Goal: Task Accomplishment & Management: Manage account settings

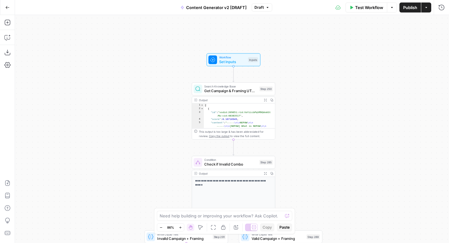
click at [261, 8] on span "Draft" at bounding box center [258, 8] width 9 height 6
click at [374, 78] on div "**********" at bounding box center [232, 129] width 434 height 228
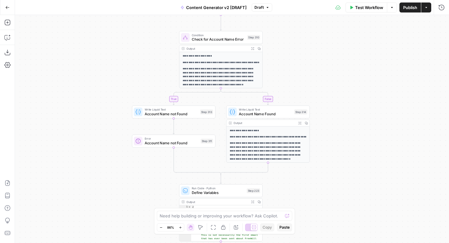
click at [259, 7] on span "Draft" at bounding box center [258, 8] width 9 height 6
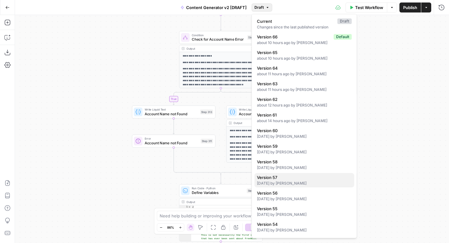
click at [302, 181] on div "[DATE] by [PERSON_NAME]" at bounding box center [304, 183] width 95 height 6
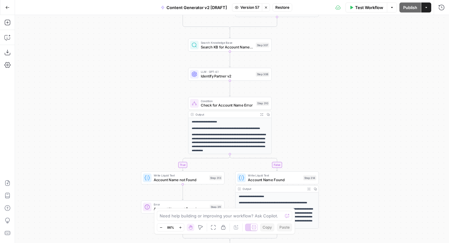
drag, startPoint x: 265, startPoint y: 9, endPoint x: 249, endPoint y: 10, distance: 15.3
click at [265, 9] on icon "button" at bounding box center [266, 8] width 4 height 4
click at [231, 10] on button "Content Generator v2 [DRAFT]" at bounding box center [194, 7] width 74 height 10
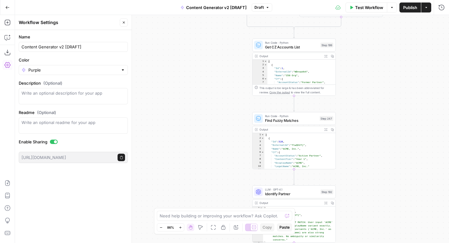
click at [266, 9] on icon "button" at bounding box center [268, 8] width 4 height 4
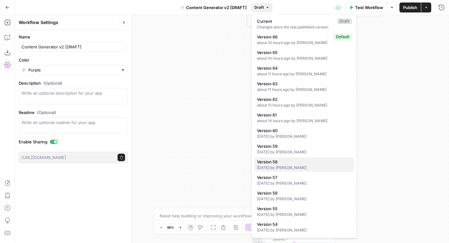
click at [309, 163] on span "Version 58" at bounding box center [303, 161] width 92 height 6
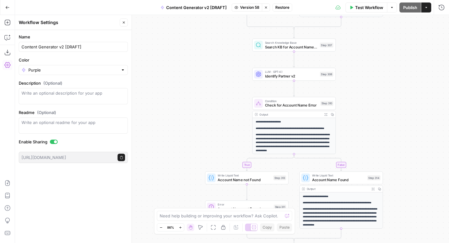
click at [264, 7] on icon "button" at bounding box center [266, 8] width 4 height 4
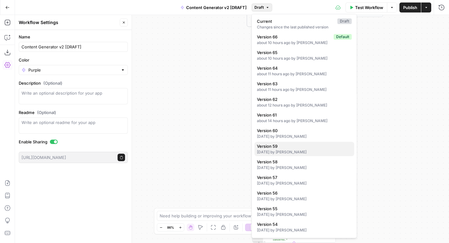
click at [295, 147] on span "Version 59" at bounding box center [303, 146] width 92 height 6
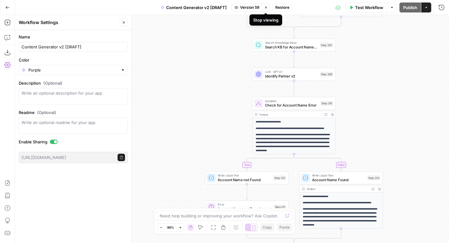
click at [266, 8] on icon "button" at bounding box center [266, 8] width 4 height 4
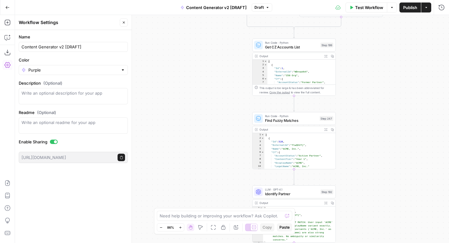
click at [261, 7] on span "Draft" at bounding box center [258, 8] width 9 height 6
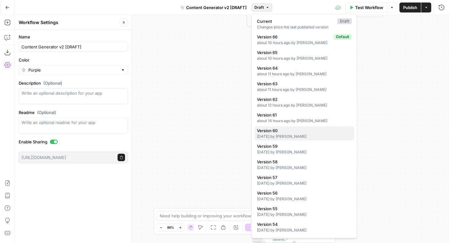
click at [282, 130] on span "Version 60" at bounding box center [303, 130] width 92 height 6
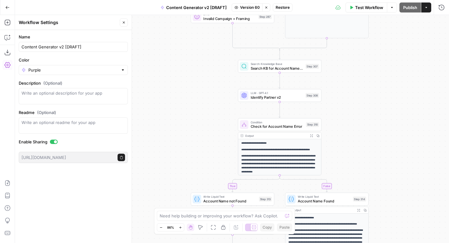
click at [266, 9] on button "Stop viewing" at bounding box center [266, 7] width 8 height 8
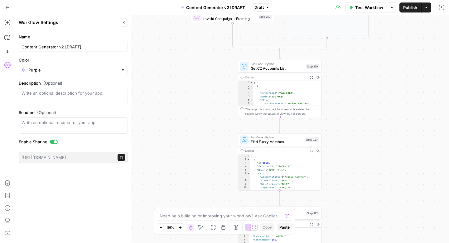
click at [259, 10] on span "Draft" at bounding box center [258, 8] width 9 height 6
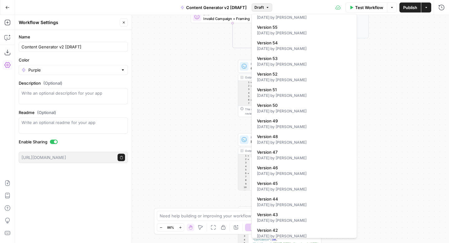
scroll to position [258, 0]
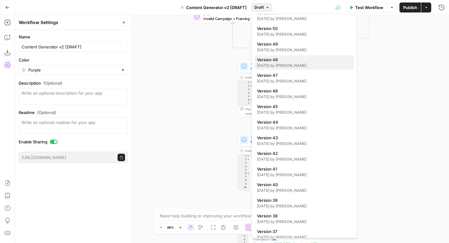
click at [315, 61] on span "Version 48" at bounding box center [303, 60] width 92 height 6
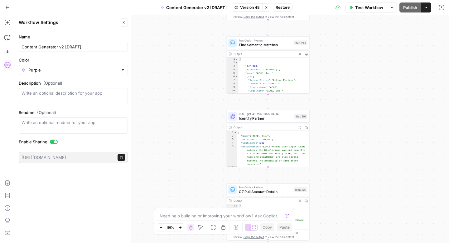
click at [267, 6] on icon "button" at bounding box center [266, 8] width 4 height 4
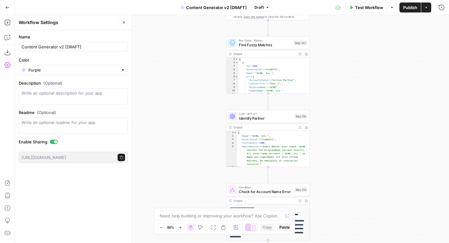
click at [262, 5] on span "Draft" at bounding box center [258, 8] width 9 height 6
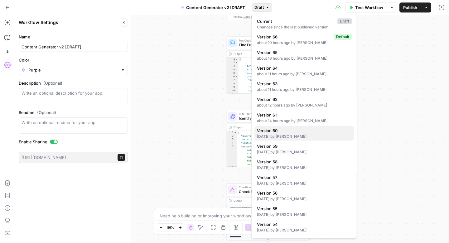
click at [280, 132] on span "Version 60" at bounding box center [303, 130] width 92 height 6
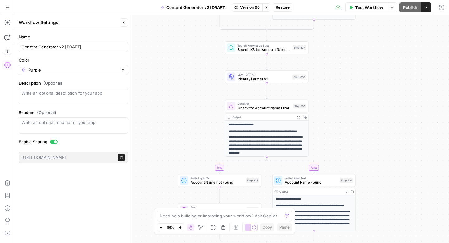
click at [267, 7] on icon "button" at bounding box center [266, 8] width 4 height 4
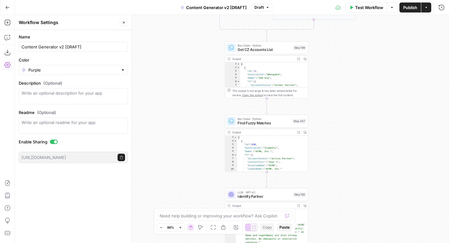
click at [260, 7] on span "Draft" at bounding box center [258, 8] width 9 height 6
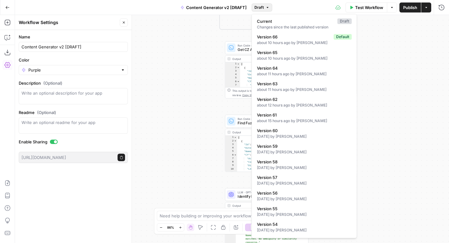
click at [383, 54] on div "**********" at bounding box center [232, 129] width 434 height 228
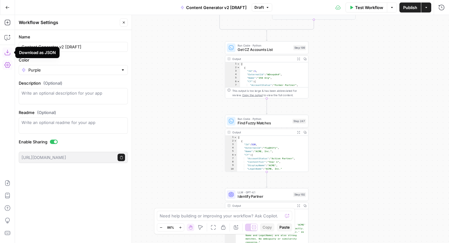
click at [7, 53] on icon "button" at bounding box center [7, 52] width 6 height 6
click at [201, 99] on div "**********" at bounding box center [232, 129] width 434 height 228
click at [369, 87] on div "**********" at bounding box center [232, 129] width 434 height 228
click at [401, 59] on div "**********" at bounding box center [232, 129] width 434 height 228
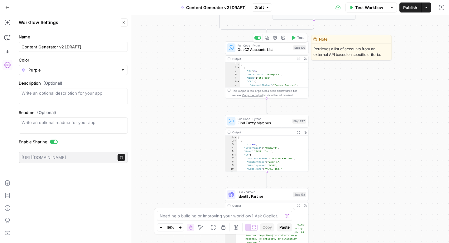
click at [212, 52] on div "**********" at bounding box center [232, 129] width 434 height 228
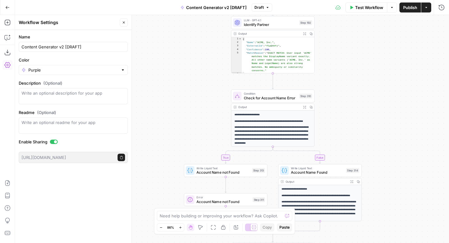
click at [181, 227] on icon "button" at bounding box center [180, 226] width 3 height 3
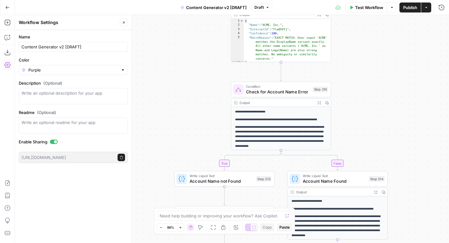
click at [181, 227] on icon "button" at bounding box center [180, 226] width 3 height 3
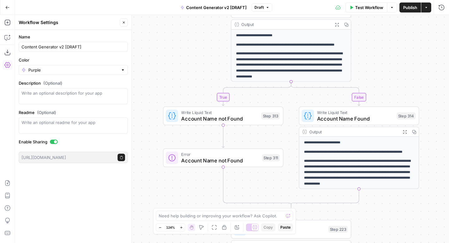
scroll to position [5, 0]
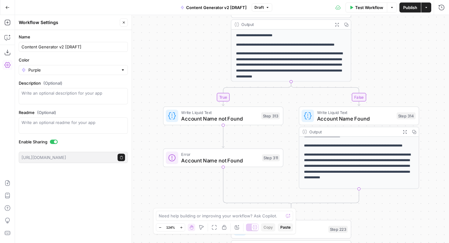
click at [385, 210] on div "**********" at bounding box center [232, 129] width 434 height 228
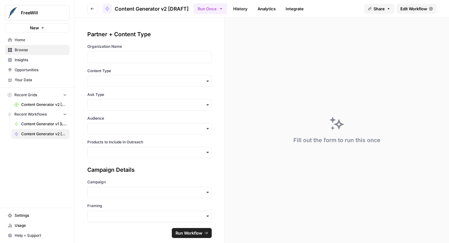
click at [417, 7] on span "Edit Workflow" at bounding box center [413, 9] width 27 height 6
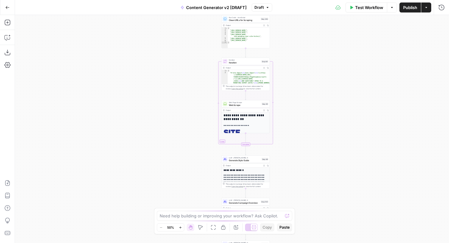
click at [182, 226] on button "Zoom In" at bounding box center [179, 226] width 7 height 7
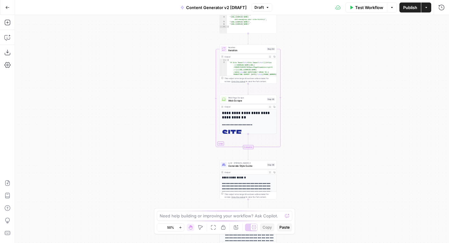
click at [182, 226] on button "Zoom In" at bounding box center [179, 226] width 7 height 7
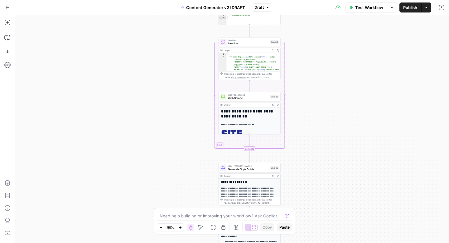
click at [182, 226] on button "Zoom In" at bounding box center [179, 226] width 7 height 7
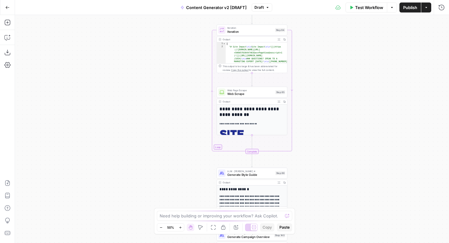
click at [182, 226] on button "Zoom In" at bounding box center [179, 226] width 7 height 7
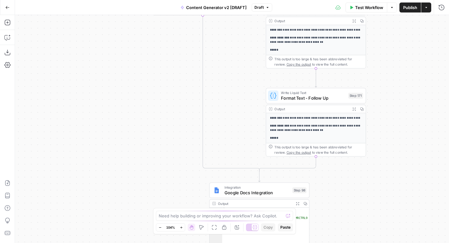
drag, startPoint x: 406, startPoint y: 159, endPoint x: 405, endPoint y: 26, distance: 132.8
click at [406, 26] on div "**********" at bounding box center [232, 129] width 434 height 228
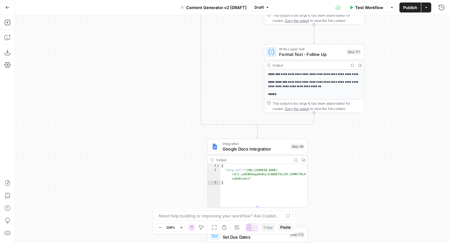
drag, startPoint x: 387, startPoint y: 140, endPoint x: 385, endPoint y: -24, distance: 164.0
click at [385, 0] on html "FreeWill New Home Browse Insights Opportunities Your Data Recent Grids Content …" at bounding box center [224, 121] width 449 height 243
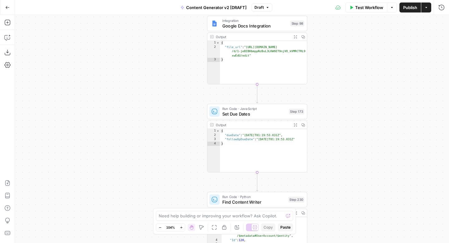
drag, startPoint x: 354, startPoint y: 120, endPoint x: 363, endPoint y: -38, distance: 158.0
click at [363, 0] on html "FreeWill New Home Browse Insights Opportunities Your Data Recent Grids Content …" at bounding box center [224, 121] width 449 height 243
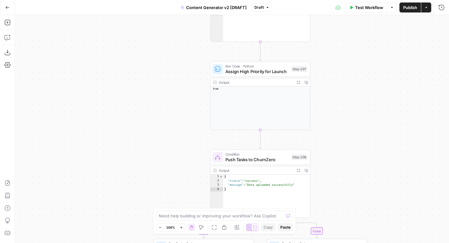
drag, startPoint x: 364, startPoint y: 111, endPoint x: 358, endPoint y: -38, distance: 149.5
click at [358, 0] on html "FreeWill New Home Browse Insights Opportunities Your Data Recent Grids Content …" at bounding box center [224, 121] width 449 height 243
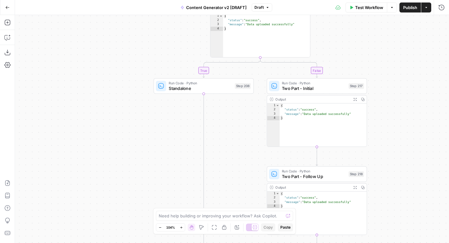
drag, startPoint x: 355, startPoint y: 135, endPoint x: 355, endPoint y: -27, distance: 162.1
click at [355, 0] on html "FreeWill New Home Browse Insights Opportunities Your Data Recent Grids Content …" at bounding box center [224, 121] width 449 height 243
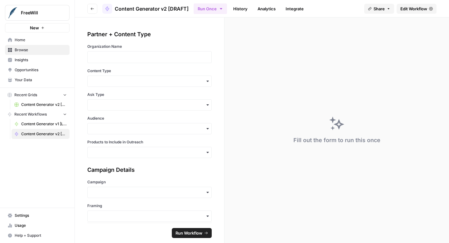
click at [411, 7] on span "Edit Workflow" at bounding box center [413, 9] width 27 height 6
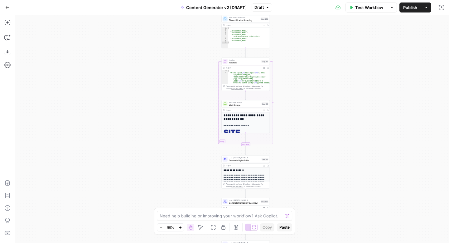
click at [180, 228] on icon "button" at bounding box center [180, 226] width 3 height 3
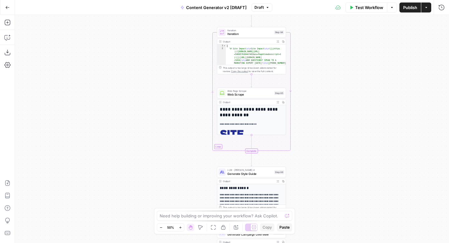
click at [180, 228] on icon "button" at bounding box center [180, 226] width 3 height 3
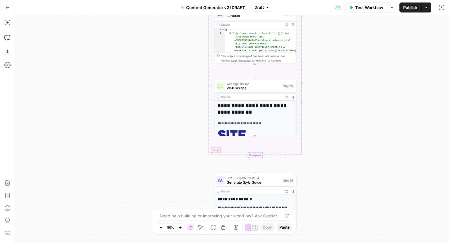
click at [180, 228] on icon "button" at bounding box center [180, 226] width 3 height 3
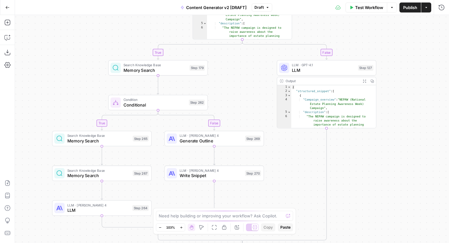
drag, startPoint x: 392, startPoint y: 188, endPoint x: 384, endPoint y: 157, distance: 31.6
click at [384, 157] on div "**********" at bounding box center [232, 129] width 434 height 228
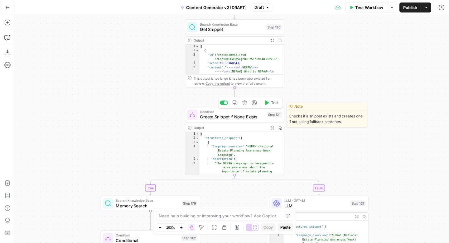
click at [244, 117] on span "Create Snippet if None Exists" at bounding box center [232, 116] width 64 height 7
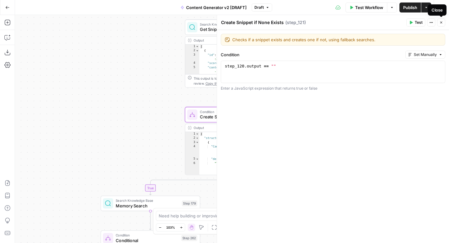
click at [444, 22] on button "Close" at bounding box center [441, 22] width 8 height 8
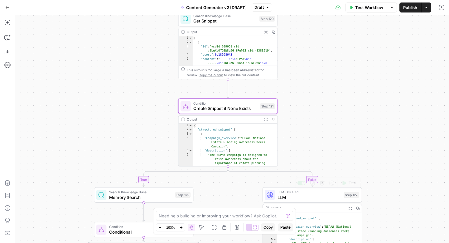
click at [306, 196] on span "LLM" at bounding box center [309, 197] width 64 height 7
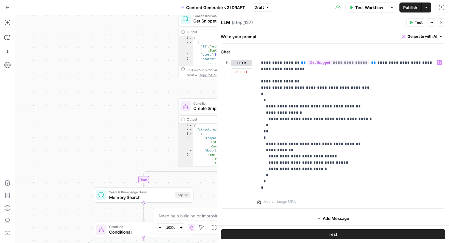
scroll to position [59, 0]
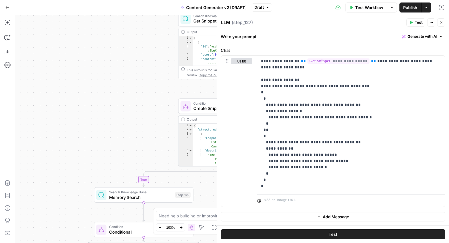
drag, startPoint x: 441, startPoint y: 22, endPoint x: 398, endPoint y: 67, distance: 62.6
click at [441, 22] on icon "button" at bounding box center [441, 23] width 2 height 2
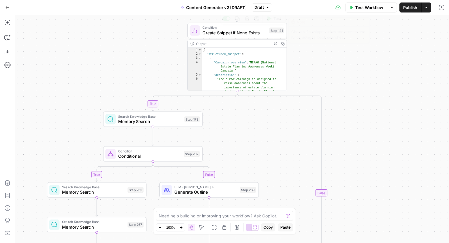
click at [219, 34] on span "Create Snippet if None Exists" at bounding box center [234, 32] width 64 height 7
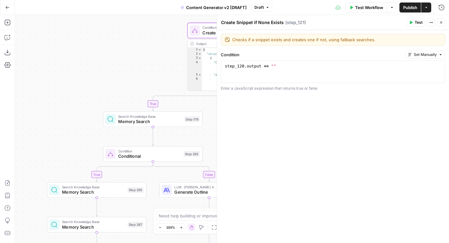
drag, startPoint x: 441, startPoint y: 22, endPoint x: 422, endPoint y: 46, distance: 31.0
click at [441, 22] on icon "button" at bounding box center [441, 23] width 4 height 4
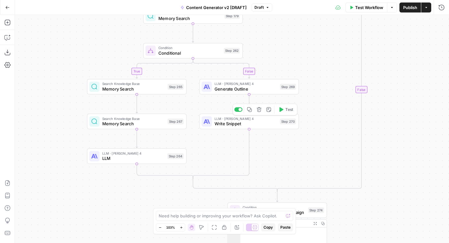
click at [260, 110] on icon "button" at bounding box center [259, 109] width 5 height 5
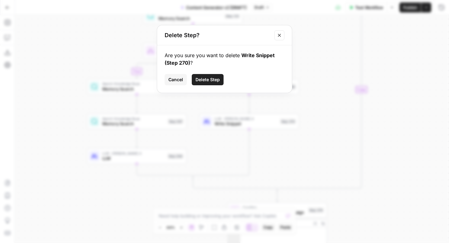
click at [212, 81] on span "Delete Step" at bounding box center [207, 79] width 24 height 6
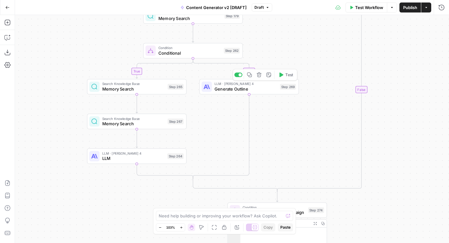
click at [258, 75] on icon "button" at bounding box center [259, 74] width 5 height 5
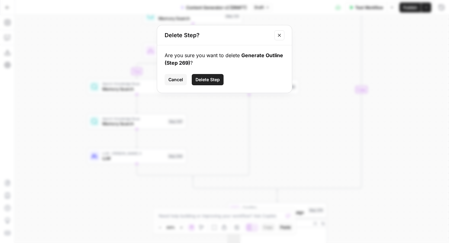
click at [217, 81] on span "Delete Step" at bounding box center [207, 79] width 24 height 6
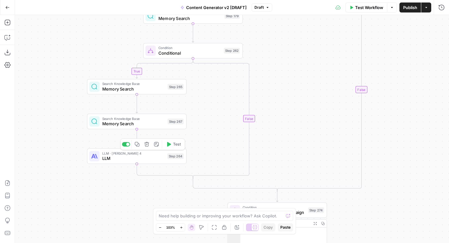
click at [148, 145] on icon "button" at bounding box center [146, 144] width 5 height 5
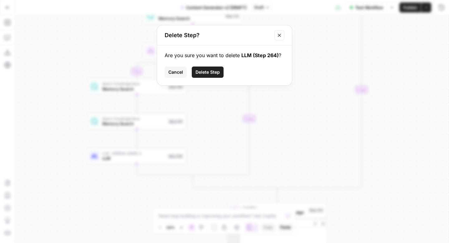
click at [203, 73] on span "Delete Step" at bounding box center [207, 72] width 24 height 6
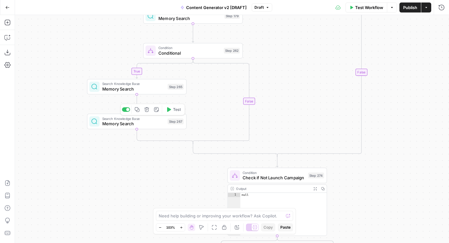
click at [147, 111] on icon "button" at bounding box center [146, 109] width 5 height 5
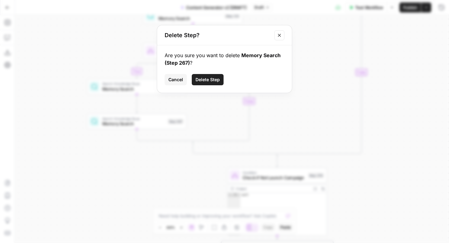
click at [210, 82] on span "Delete Step" at bounding box center [207, 79] width 24 height 6
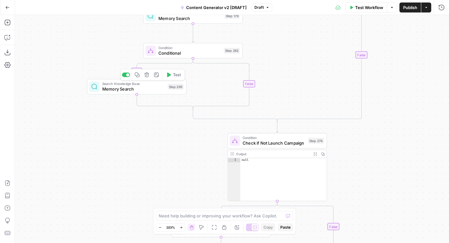
click at [147, 78] on button "Delete step" at bounding box center [146, 74] width 8 height 8
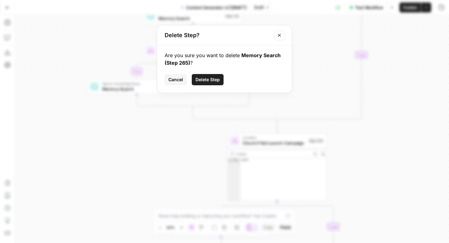
click at [201, 82] on span "Delete Step" at bounding box center [207, 79] width 24 height 6
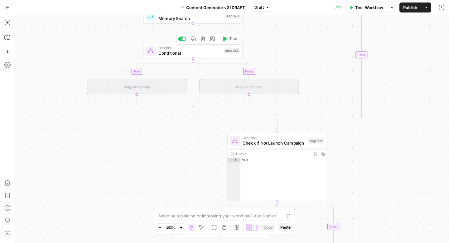
click at [202, 40] on icon "button" at bounding box center [202, 38] width 5 height 5
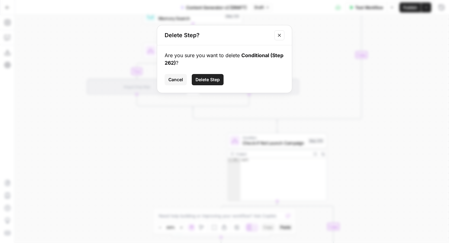
click at [207, 81] on span "Delete Step" at bounding box center [207, 79] width 24 height 6
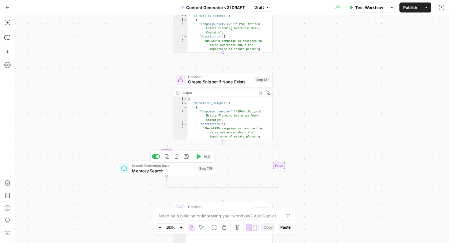
click at [179, 158] on icon "button" at bounding box center [176, 156] width 5 height 5
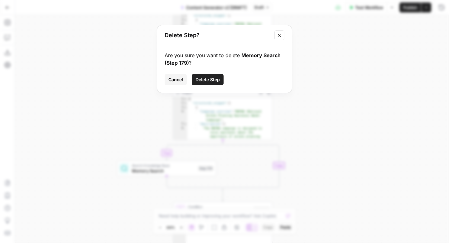
click at [210, 77] on span "Delete Step" at bounding box center [207, 79] width 24 height 6
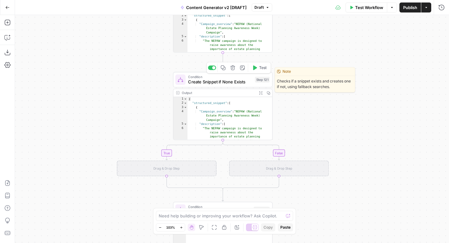
click at [234, 69] on icon "button" at bounding box center [232, 67] width 5 height 5
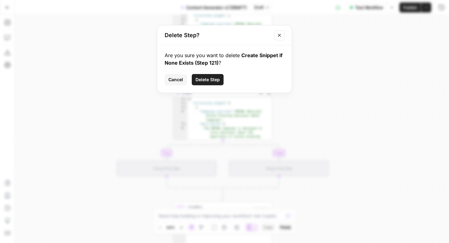
click at [207, 79] on span "Delete Step" at bounding box center [207, 79] width 24 height 6
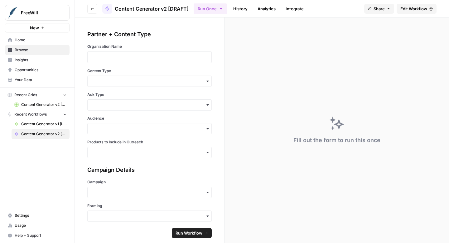
click at [407, 7] on span "Edit Workflow" at bounding box center [413, 9] width 27 height 6
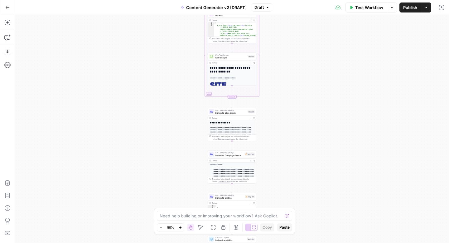
click at [181, 227] on icon "button" at bounding box center [180, 226] width 3 height 3
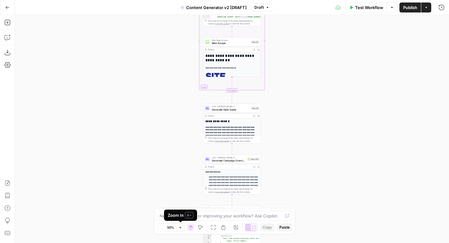
click at [181, 227] on icon "button" at bounding box center [180, 226] width 3 height 3
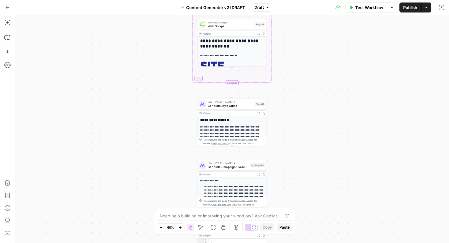
click at [181, 227] on icon "button" at bounding box center [180, 226] width 3 height 3
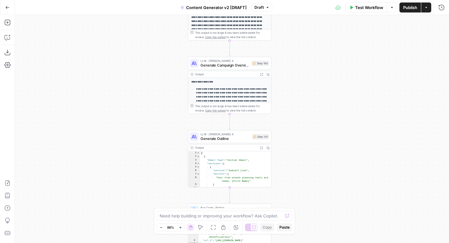
click at [227, 64] on span "Generate Campaign Overview" at bounding box center [224, 64] width 49 height 5
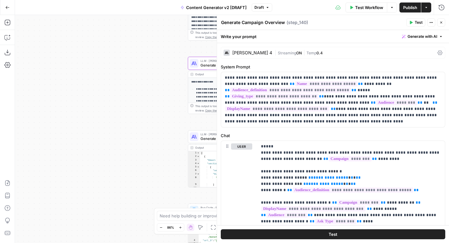
click at [411, 36] on span "Generate with AI" at bounding box center [422, 37] width 30 height 6
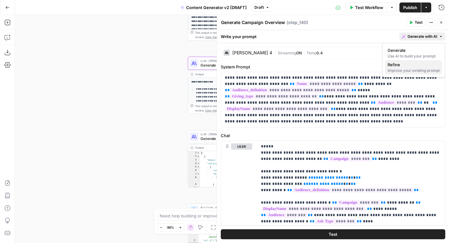
click at [405, 70] on div "Improve your existing prompt" at bounding box center [414, 71] width 52 height 6
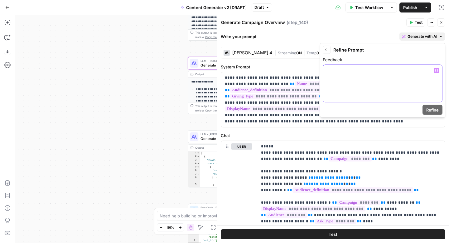
click at [384, 76] on div at bounding box center [382, 83] width 119 height 37
drag, startPoint x: 361, startPoint y: 72, endPoint x: 361, endPoint y: 80, distance: 7.8
click at [361, 80] on div "**********" at bounding box center [382, 83] width 119 height 37
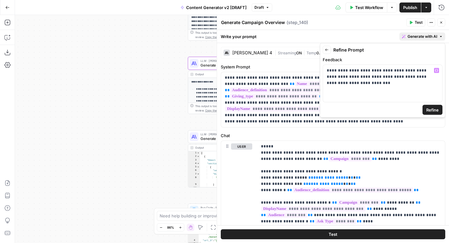
click at [429, 107] on span "Refine" at bounding box center [432, 110] width 12 height 6
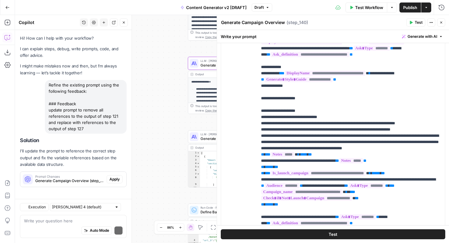
scroll to position [3, 0]
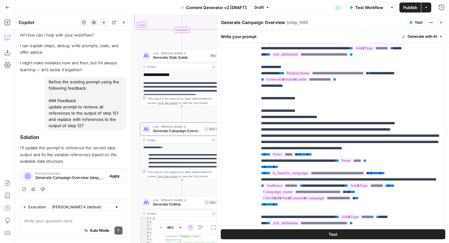
click at [115, 175] on span "Apply" at bounding box center [114, 176] width 10 height 6
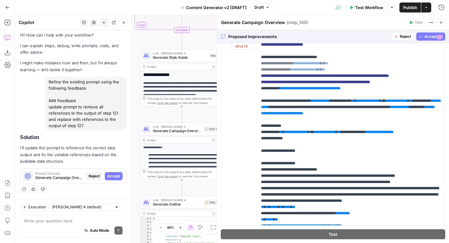
scroll to position [56, 0]
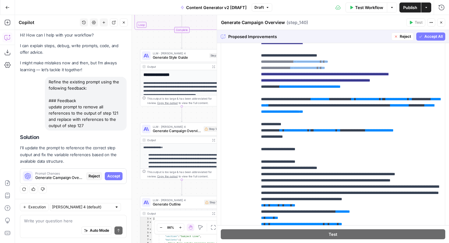
click at [260, 5] on span "Draft" at bounding box center [258, 8] width 9 height 6
click at [287, 5] on div "Test Workflow Options Publish Actions Run History" at bounding box center [360, 7] width 177 height 15
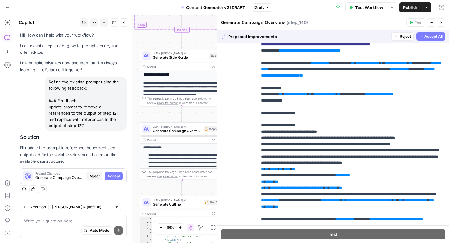
scroll to position [203, 0]
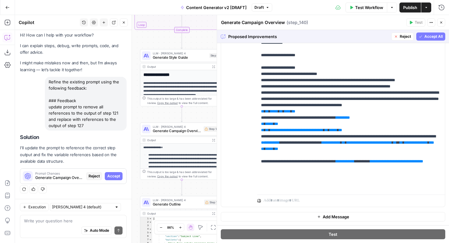
click at [422, 37] on button "Accept All" at bounding box center [430, 36] width 29 height 8
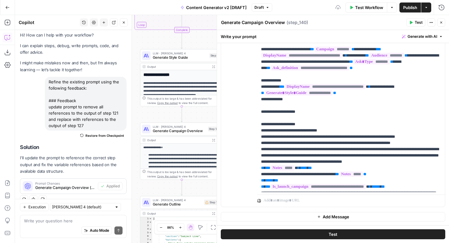
scroll to position [0, 0]
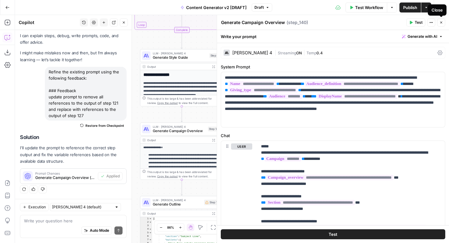
click at [442, 22] on icon "button" at bounding box center [441, 23] width 2 height 2
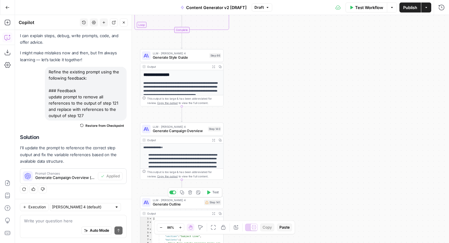
click at [180, 203] on span "Generate Outline" at bounding box center [177, 203] width 49 height 5
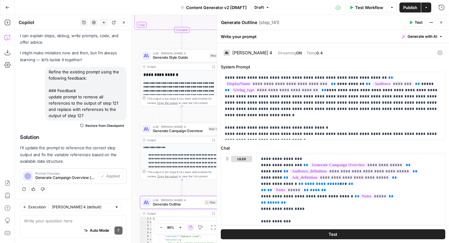
click at [419, 37] on span "Generate with AI" at bounding box center [422, 37] width 30 height 6
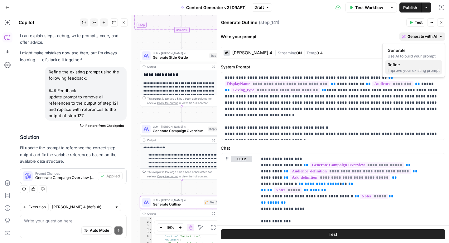
click at [410, 68] on div "Improve your existing prompt" at bounding box center [414, 71] width 52 height 6
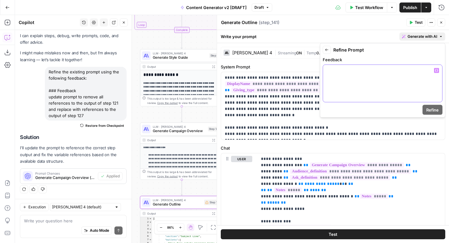
click at [364, 77] on div at bounding box center [382, 83] width 119 height 37
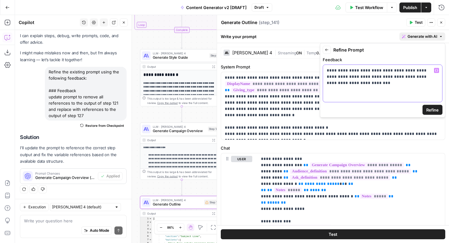
drag, startPoint x: 421, startPoint y: 70, endPoint x: 422, endPoint y: 97, distance: 27.5
click at [421, 71] on p "**********" at bounding box center [383, 76] width 112 height 19
click at [424, 70] on p "**********" at bounding box center [383, 76] width 112 height 19
click at [428, 110] on span "Refine" at bounding box center [432, 110] width 12 height 6
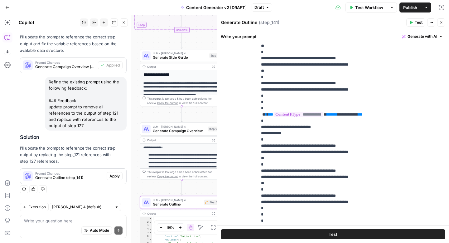
scroll to position [140, 0]
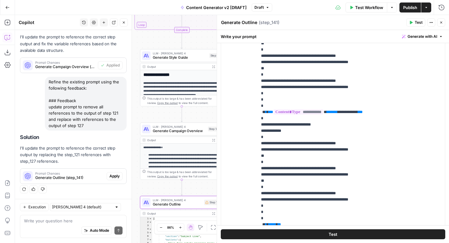
click at [115, 175] on span "Apply" at bounding box center [114, 176] width 10 height 6
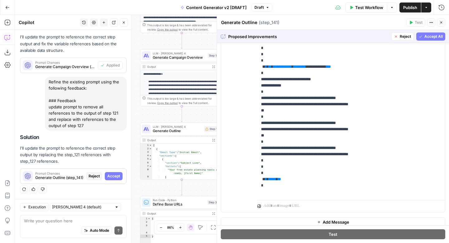
scroll to position [215, 0]
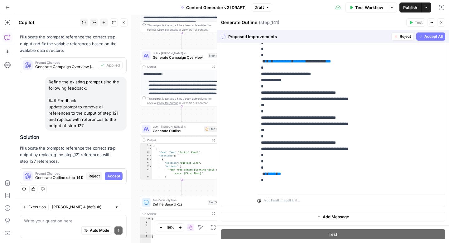
click at [424, 36] on button "Accept All" at bounding box center [430, 36] width 29 height 8
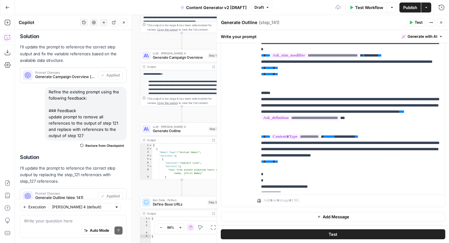
scroll to position [0, 0]
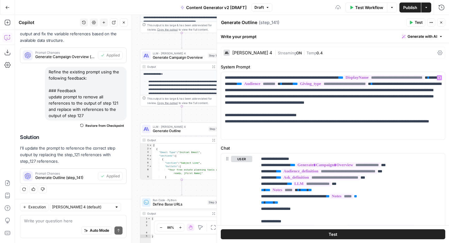
click at [443, 22] on icon "button" at bounding box center [441, 23] width 4 height 4
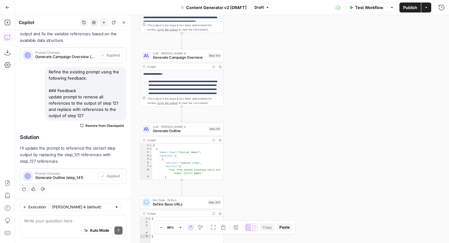
click at [124, 22] on icon "button" at bounding box center [124, 23] width 4 height 4
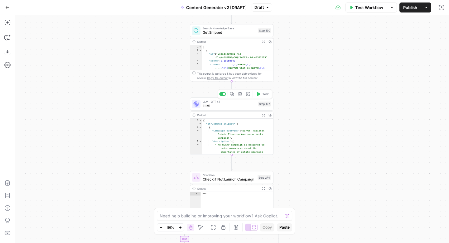
click at [204, 106] on span "LLM" at bounding box center [229, 105] width 53 height 5
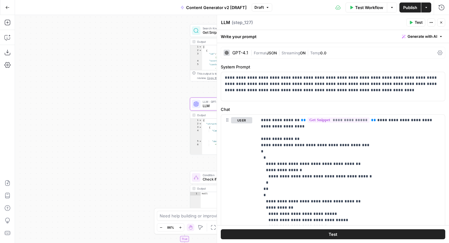
click at [229, 22] on textarea "LLM" at bounding box center [225, 22] width 9 height 6
type textarea "L"
type textarea "Structure Snippet"
click at [443, 22] on span "Close" at bounding box center [443, 22] width 0 height 0
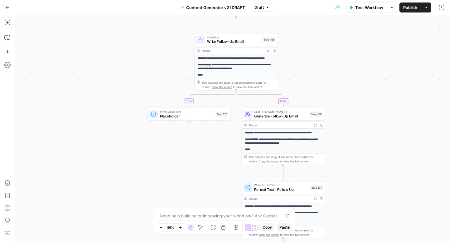
click at [360, 8] on span "Test Workflow" at bounding box center [369, 7] width 28 height 6
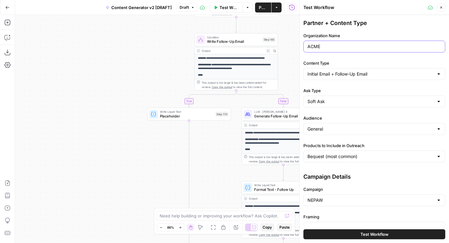
click at [342, 44] on input "ACME" at bounding box center [374, 46] width 134 height 6
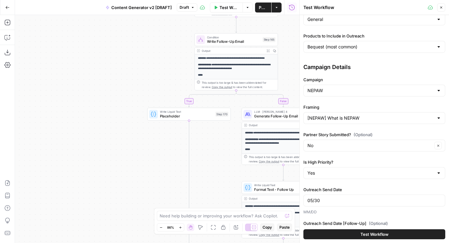
scroll to position [176, 0]
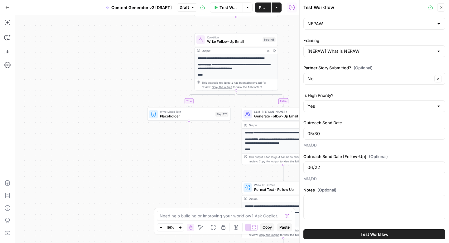
type input "YMCA of [GEOGRAPHIC_DATA]"
click at [352, 232] on button "Test Workflow" at bounding box center [374, 234] width 142 height 10
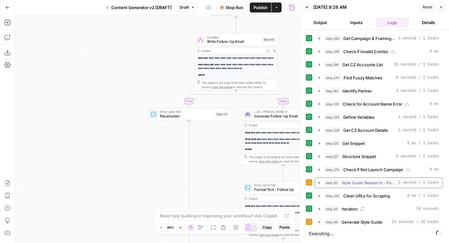
click at [319, 184] on icon "button" at bounding box center [319, 182] width 5 height 5
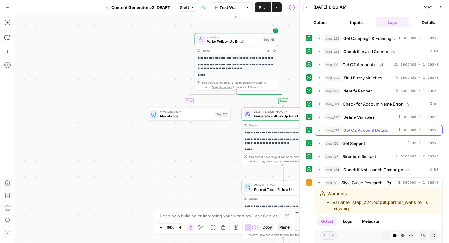
click at [319, 130] on icon "button" at bounding box center [319, 130] width 1 height 2
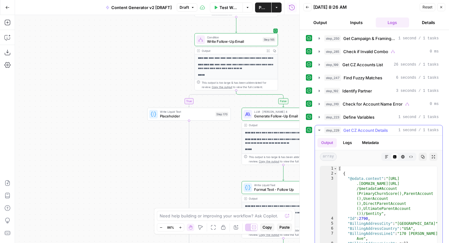
click at [319, 130] on icon "button" at bounding box center [319, 129] width 2 height 1
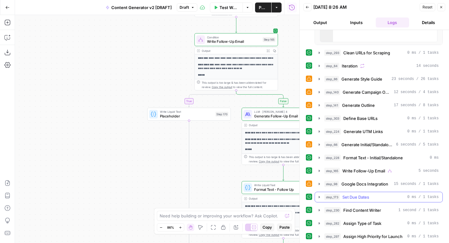
scroll to position [320, 0]
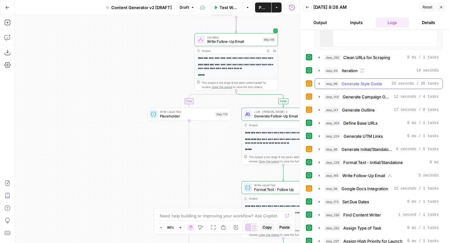
click at [319, 83] on icon "button" at bounding box center [319, 83] width 1 height 2
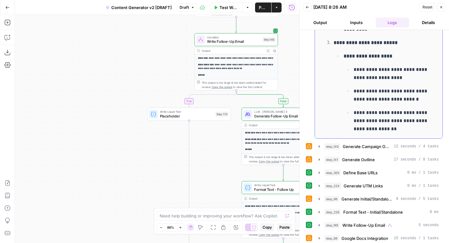
scroll to position [556, 0]
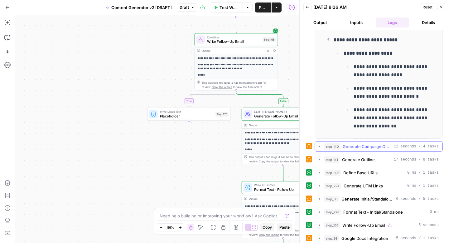
click at [319, 147] on icon "button" at bounding box center [319, 146] width 1 height 2
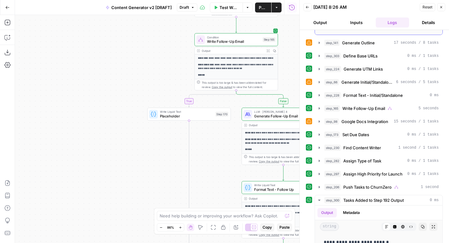
scroll to position [758, 0]
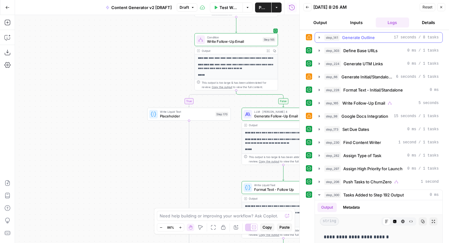
click at [320, 38] on icon "button" at bounding box center [319, 37] width 5 height 5
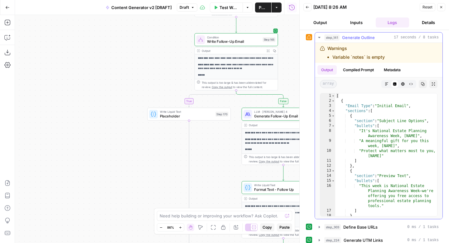
click at [320, 38] on icon "button" at bounding box center [319, 37] width 5 height 5
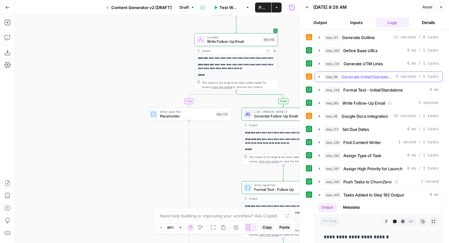
click at [319, 78] on icon "button" at bounding box center [319, 76] width 5 height 5
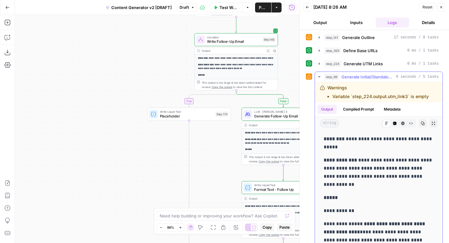
click at [319, 78] on icon "button" at bounding box center [319, 76] width 5 height 5
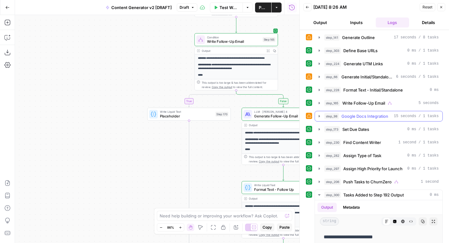
click at [320, 115] on icon "button" at bounding box center [319, 115] width 5 height 5
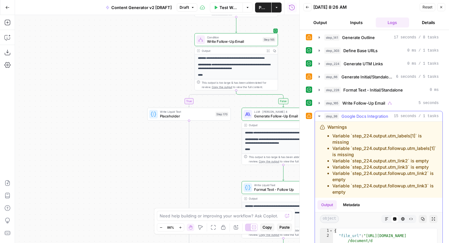
click at [320, 115] on icon "button" at bounding box center [319, 115] width 2 height 1
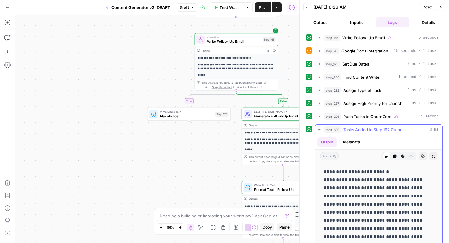
scroll to position [837, 0]
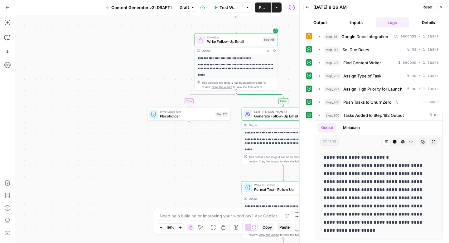
click at [442, 7] on icon "button" at bounding box center [441, 7] width 4 height 4
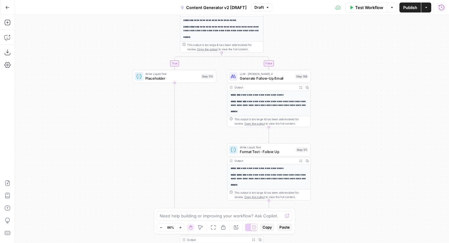
click at [442, 8] on icon "button" at bounding box center [441, 7] width 6 height 6
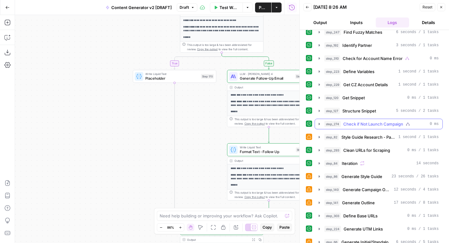
scroll to position [46, 0]
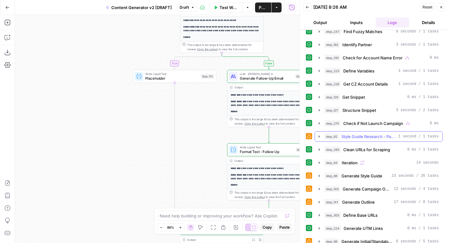
click at [320, 137] on icon "button" at bounding box center [319, 136] width 5 height 5
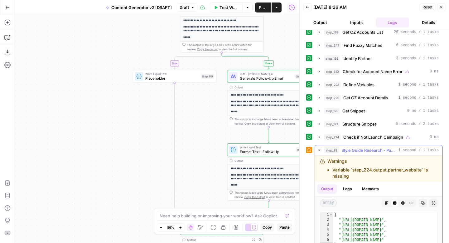
scroll to position [32, 0]
click at [441, 7] on icon "button" at bounding box center [441, 7] width 4 height 4
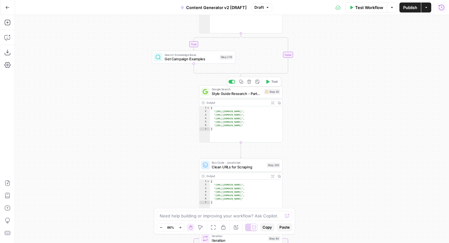
click at [221, 93] on span "Style Guide Research - Partner Website" at bounding box center [237, 93] width 50 height 5
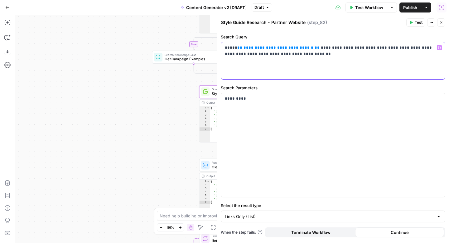
click at [262, 47] on span "**********" at bounding box center [278, 48] width 70 height 4
click at [376, 128] on div "*********" at bounding box center [333, 145] width 224 height 104
click at [189, 216] on textarea at bounding box center [221, 215] width 123 height 6
type textarea "why does [PERSON_NAME] 82 look for the partner website in the output of step 22…"
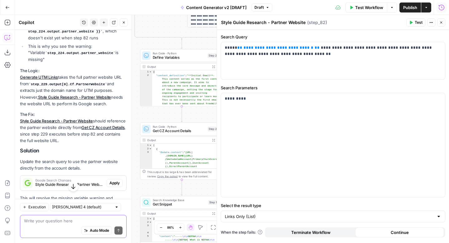
scroll to position [386, 0]
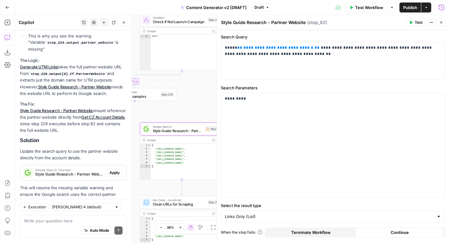
click at [116, 170] on span "Apply" at bounding box center [114, 173] width 10 height 6
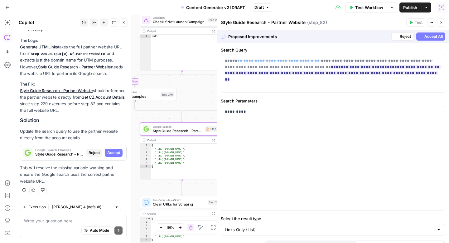
scroll to position [366, 0]
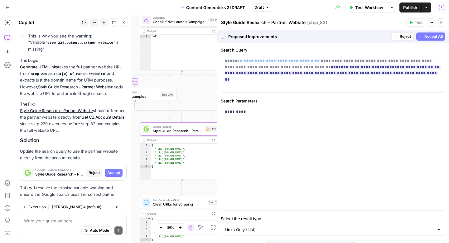
click at [422, 36] on button "Accept All" at bounding box center [430, 36] width 29 height 8
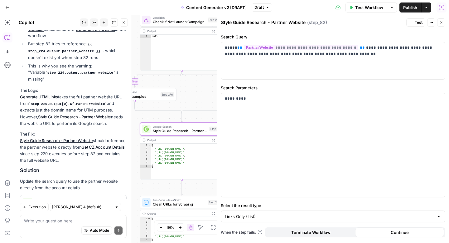
scroll to position [396, 0]
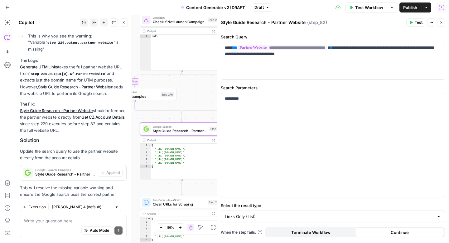
click at [441, 23] on icon "button" at bounding box center [441, 23] width 4 height 4
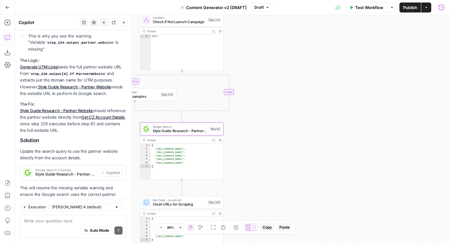
click at [124, 23] on icon "button" at bounding box center [124, 23] width 2 height 2
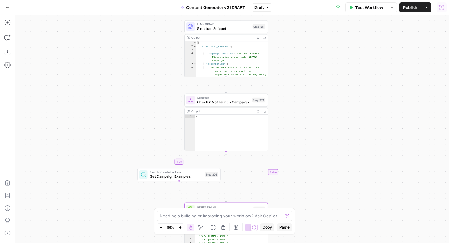
click at [443, 9] on icon "button" at bounding box center [442, 7] width 6 height 6
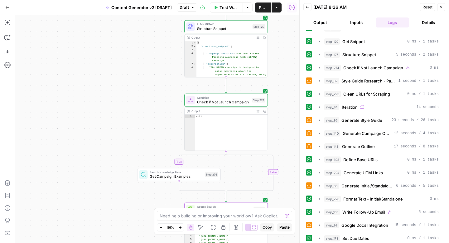
scroll to position [96, 0]
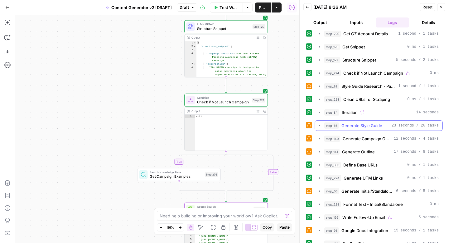
click at [319, 126] on icon "button" at bounding box center [319, 125] width 5 height 5
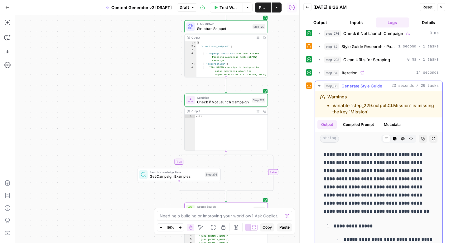
scroll to position [30, 0]
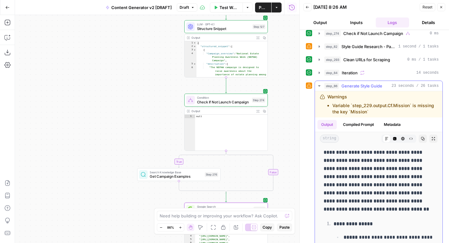
click at [319, 87] on icon "button" at bounding box center [319, 85] width 5 height 5
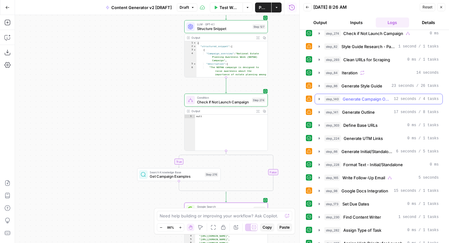
click at [319, 99] on icon "button" at bounding box center [319, 99] width 1 height 2
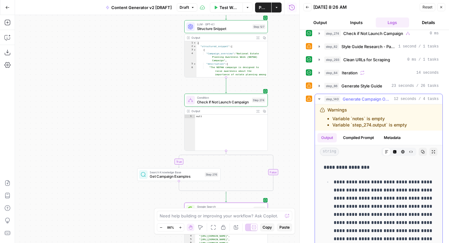
click at [320, 99] on icon "button" at bounding box center [319, 98] width 2 height 1
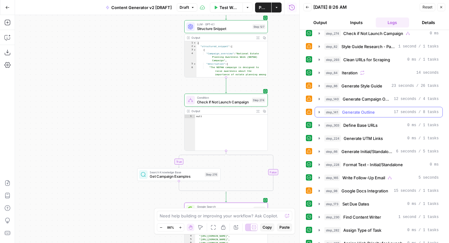
click at [319, 113] on icon "button" at bounding box center [319, 111] width 5 height 5
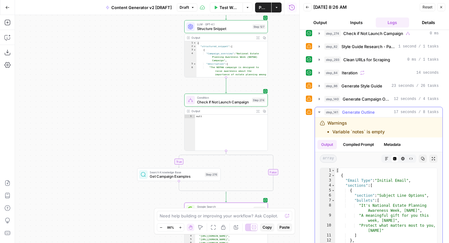
click at [319, 113] on icon "button" at bounding box center [319, 111] width 5 height 5
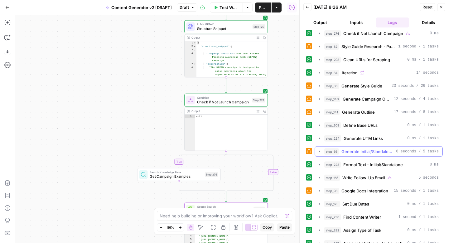
click at [318, 151] on icon "button" at bounding box center [319, 151] width 5 height 5
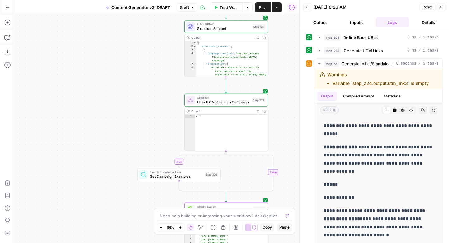
scroll to position [224, 0]
click at [319, 64] on icon "button" at bounding box center [319, 63] width 2 height 1
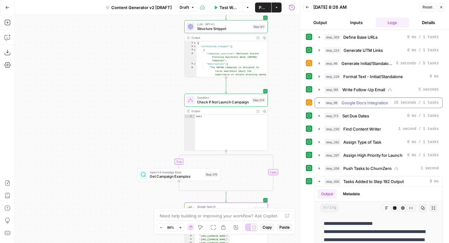
click at [320, 103] on icon "button" at bounding box center [319, 102] width 5 height 5
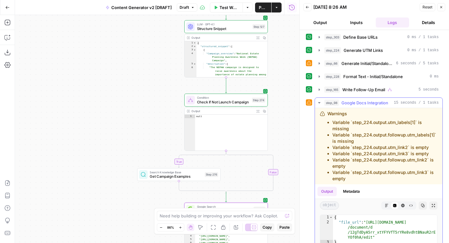
click at [320, 103] on icon "button" at bounding box center [319, 102] width 5 height 5
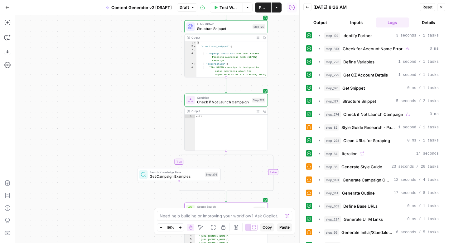
scroll to position [0, 0]
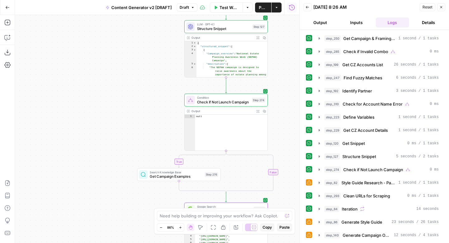
click at [442, 8] on icon "button" at bounding box center [441, 7] width 4 height 4
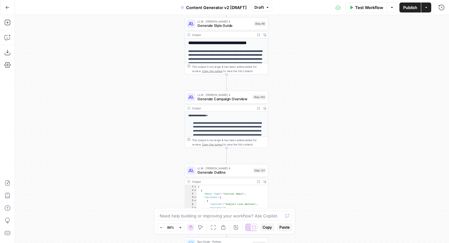
click at [411, 8] on span "Publish" at bounding box center [410, 7] width 14 height 6
click at [9, 53] on icon "button" at bounding box center [7, 52] width 6 height 6
click at [181, 228] on icon "button" at bounding box center [180, 226] width 3 height 3
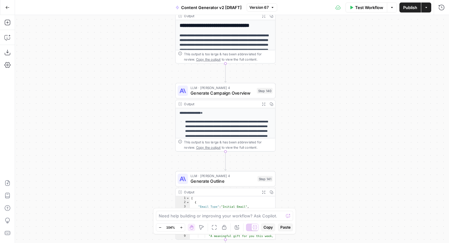
click at [181, 228] on icon "button" at bounding box center [181, 227] width 2 height 2
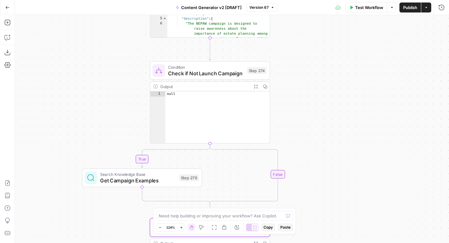
click at [220, 72] on span "Check if Not Launch Campaign" at bounding box center [206, 73] width 76 height 8
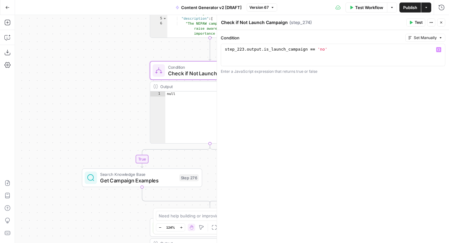
click at [329, 50] on div "step_223 . output . is_launch_campaign == 'no'" at bounding box center [333, 60] width 219 height 28
click at [330, 56] on div "fals e keyword" at bounding box center [362, 61] width 93 height 17
type textarea "**********"
click at [330, 130] on div "**********" at bounding box center [333, 136] width 232 height 213
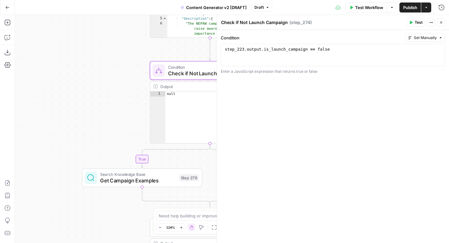
click at [414, 23] on button "Test" at bounding box center [415, 22] width 19 height 8
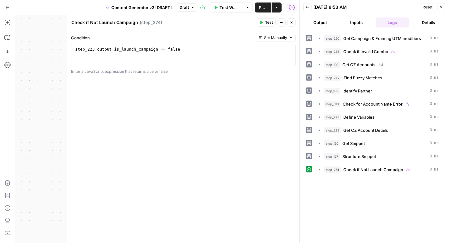
click at [443, 8] on icon "button" at bounding box center [441, 7] width 4 height 4
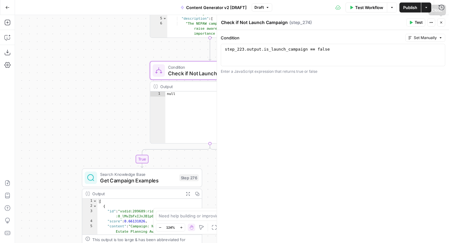
click at [442, 24] on icon "button" at bounding box center [441, 23] width 4 height 4
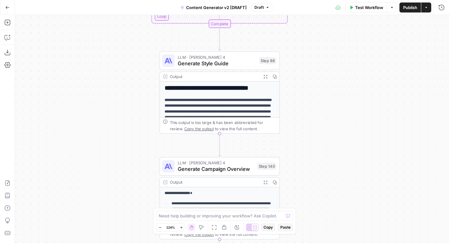
click at [218, 65] on span "Generate Style Guide" at bounding box center [217, 63] width 78 height 8
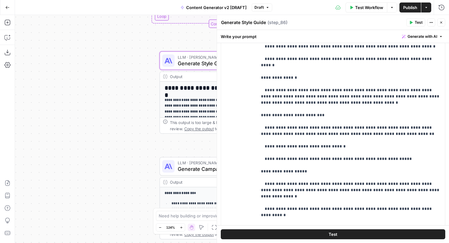
scroll to position [215, 0]
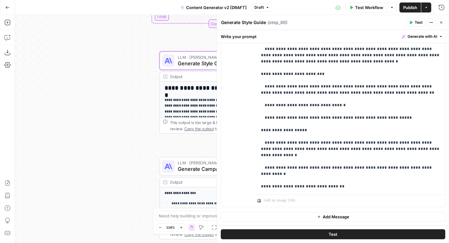
click at [429, 36] on span "Generate with AI" at bounding box center [422, 37] width 30 height 6
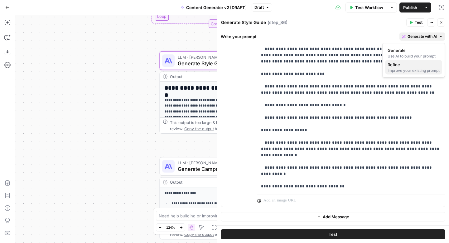
click at [410, 72] on div "Improve your existing prompt" at bounding box center [414, 71] width 52 height 6
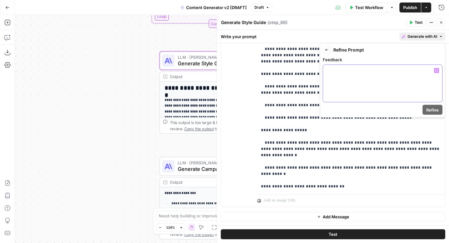
click at [378, 81] on div at bounding box center [382, 83] width 119 height 37
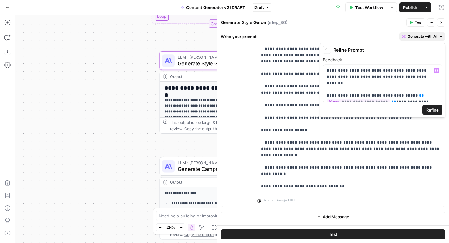
click at [430, 109] on span "Refine" at bounding box center [432, 110] width 12 height 6
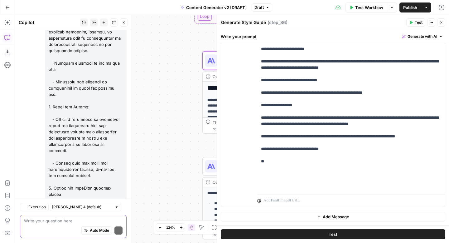
scroll to position [1037, 0]
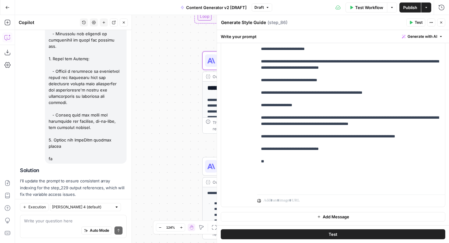
click at [113, 206] on span "Apply" at bounding box center [114, 209] width 10 height 6
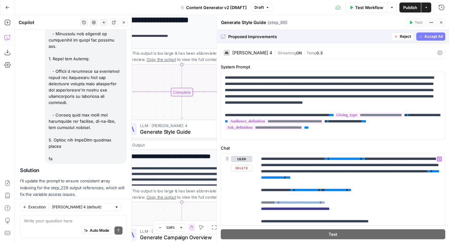
scroll to position [215, 0]
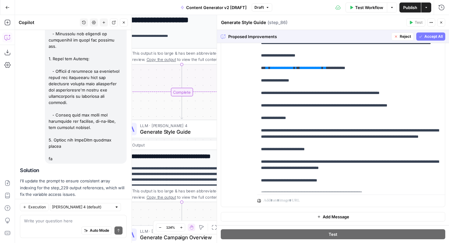
click at [421, 36] on icon "button" at bounding box center [421, 37] width 4 height 4
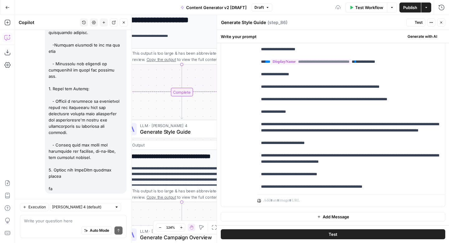
scroll to position [0, 0]
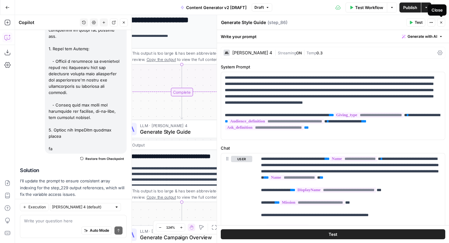
click at [442, 23] on icon "button" at bounding box center [441, 23] width 4 height 4
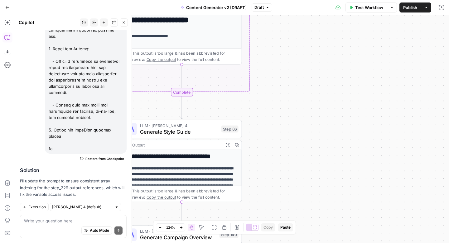
click at [123, 24] on icon "button" at bounding box center [124, 23] width 4 height 4
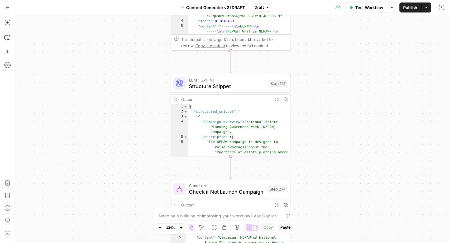
click at [160, 226] on icon "button" at bounding box center [159, 226] width 3 height 3
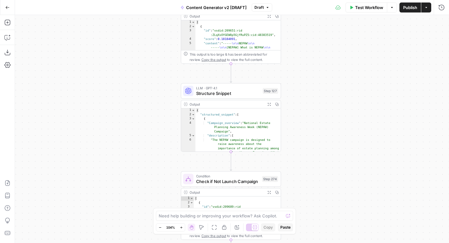
click at [160, 226] on icon "button" at bounding box center [159, 226] width 3 height 3
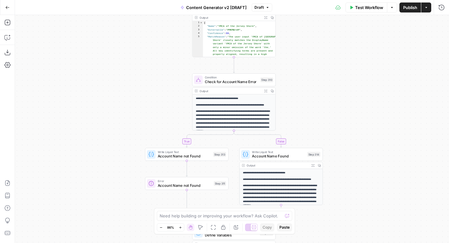
click at [367, 9] on span "Test Workflow" at bounding box center [369, 7] width 28 height 6
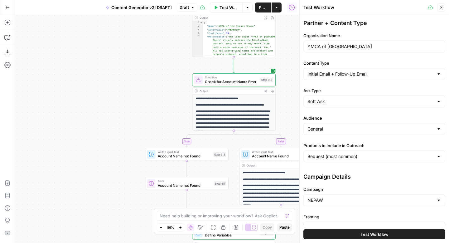
click at [359, 233] on button "Test Workflow" at bounding box center [374, 234] width 142 height 10
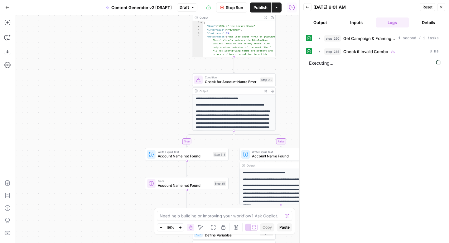
scroll to position [0, 0]
click at [151, 79] on div "true false true false true true false true false false Workflow Set Inputs Inpu…" at bounding box center [157, 129] width 284 height 228
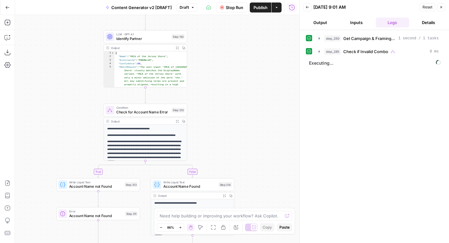
drag, startPoint x: 252, startPoint y: 66, endPoint x: 270, endPoint y: 171, distance: 106.6
click at [270, 171] on div "true false true false true true false true false false Workflow Set Inputs Inpu…" at bounding box center [157, 129] width 284 height 228
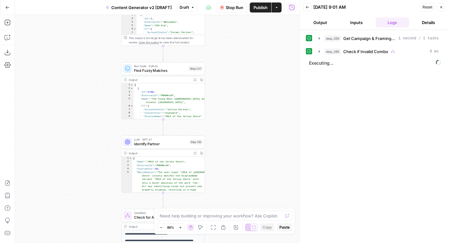
click at [259, 202] on div "true false true false true true false true false false Workflow Set Inputs Inpu…" at bounding box center [157, 129] width 284 height 228
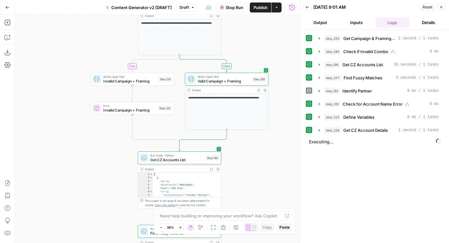
drag, startPoint x: 265, startPoint y: 126, endPoint x: 262, endPoint y: 17, distance: 109.2
click at [251, 190] on div "true false true false true true false true false false Workflow Set Inputs Inpu…" at bounding box center [157, 129] width 284 height 228
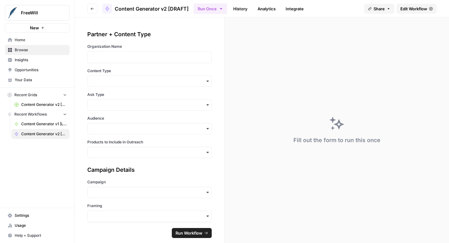
click at [407, 7] on span "Edit Workflow" at bounding box center [413, 9] width 27 height 6
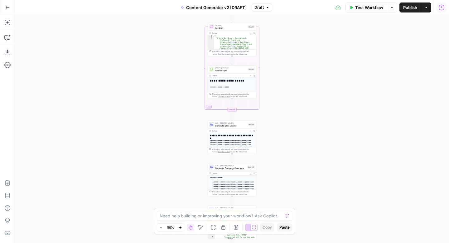
click at [446, 5] on button "Run History" at bounding box center [441, 7] width 10 height 10
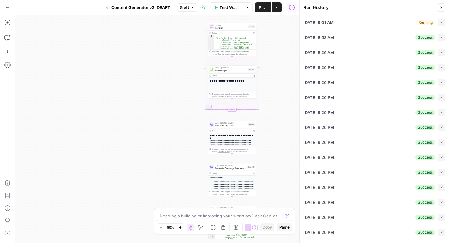
click at [443, 22] on button "Collapse" at bounding box center [441, 22] width 7 height 7
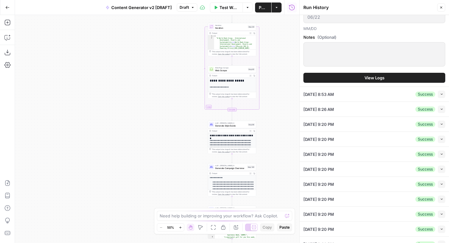
scroll to position [181, 0]
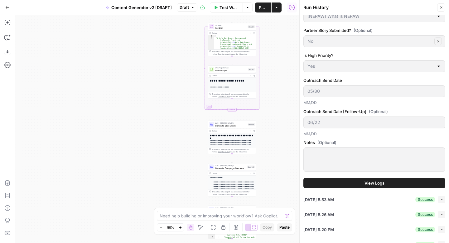
click at [362, 180] on button "View Logs" at bounding box center [374, 183] width 142 height 10
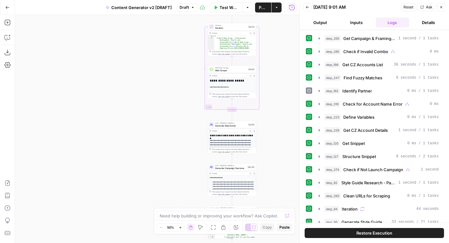
click at [443, 8] on button "Close" at bounding box center [441, 7] width 8 height 8
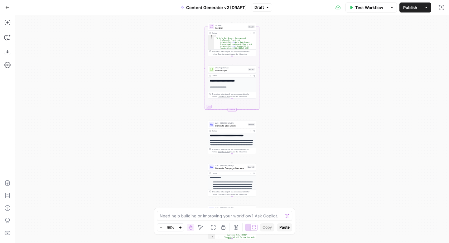
click at [409, 6] on span "Publish" at bounding box center [410, 7] width 14 height 6
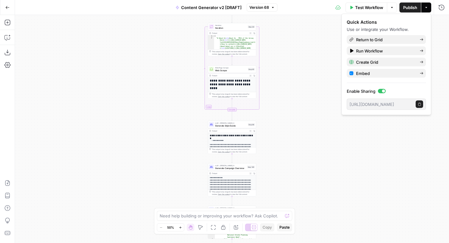
click at [304, 152] on div "true false true false true true false true false false Workflow Set Inputs Inpu…" at bounding box center [232, 129] width 434 height 228
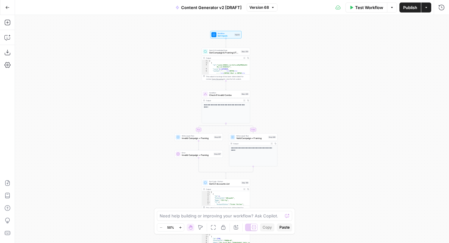
click at [181, 227] on icon "button" at bounding box center [180, 226] width 3 height 3
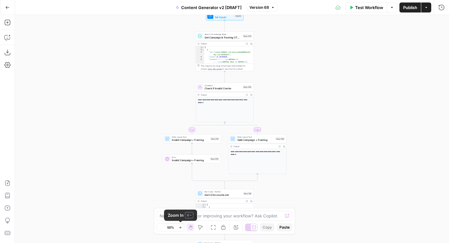
click at [181, 227] on icon "button" at bounding box center [180, 226] width 3 height 3
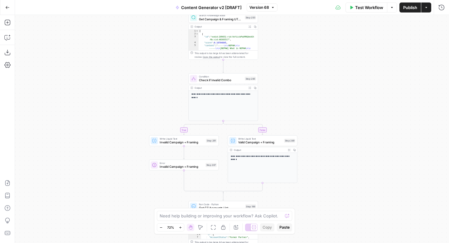
click at [181, 227] on icon "button" at bounding box center [180, 226] width 3 height 3
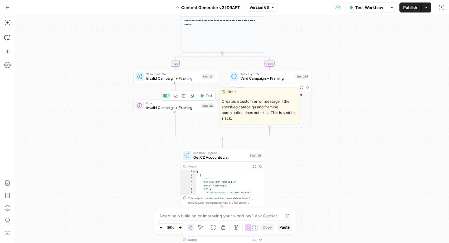
click at [177, 108] on span "Invalid Campaign + Framing" at bounding box center [172, 107] width 53 height 5
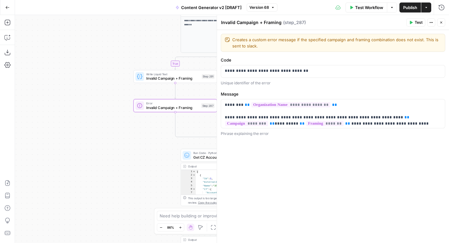
click at [441, 23] on icon "button" at bounding box center [441, 23] width 4 height 4
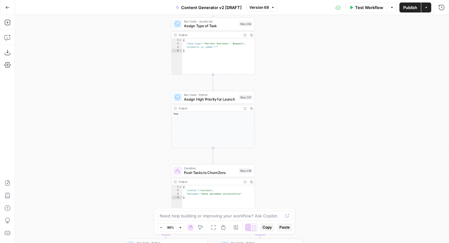
click at [231, 6] on span "Content Generator v2 [DRAFT]" at bounding box center [211, 7] width 60 height 6
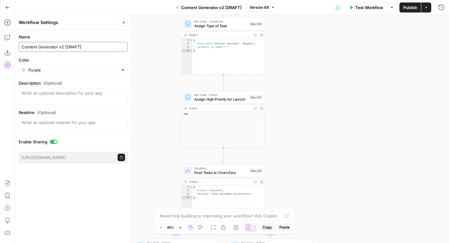
click at [79, 46] on input "Content Generator v2 [DRAFT]" at bounding box center [74, 47] width 104 height 6
type input "Content Generator v2 [BETA]"
click at [126, 23] on button "Close" at bounding box center [124, 22] width 8 height 8
